Goal: Task Accomplishment & Management: Complete application form

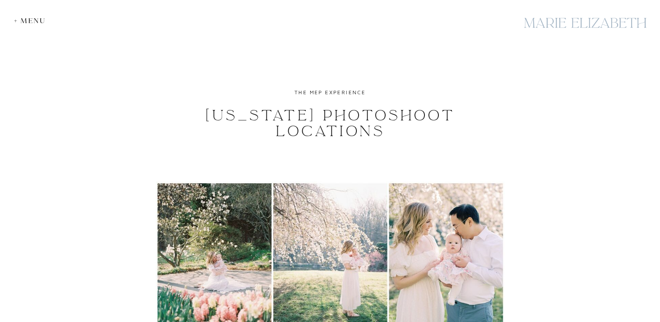
click at [16, 21] on div "+ Menu" at bounding box center [32, 21] width 36 height 8
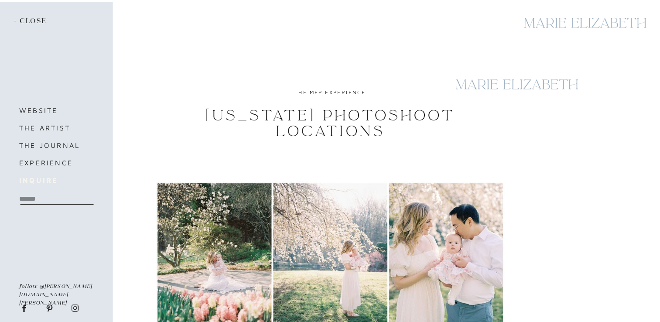
click at [35, 178] on b "inquire" at bounding box center [38, 180] width 38 height 8
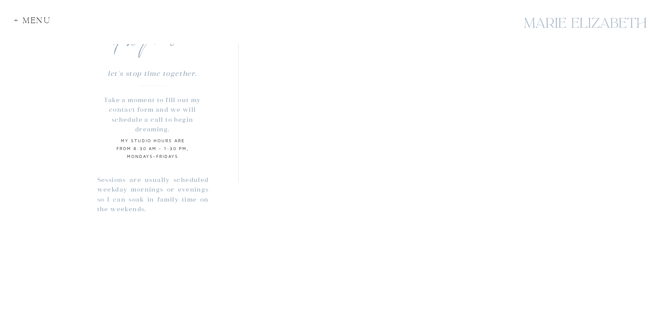
scroll to position [715, 0]
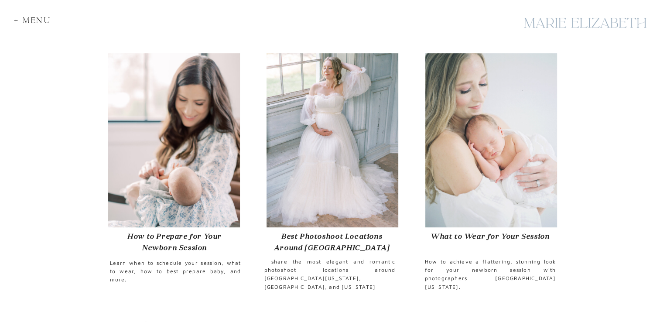
scroll to position [412, 0]
